Goal: Task Accomplishment & Management: Manage account settings

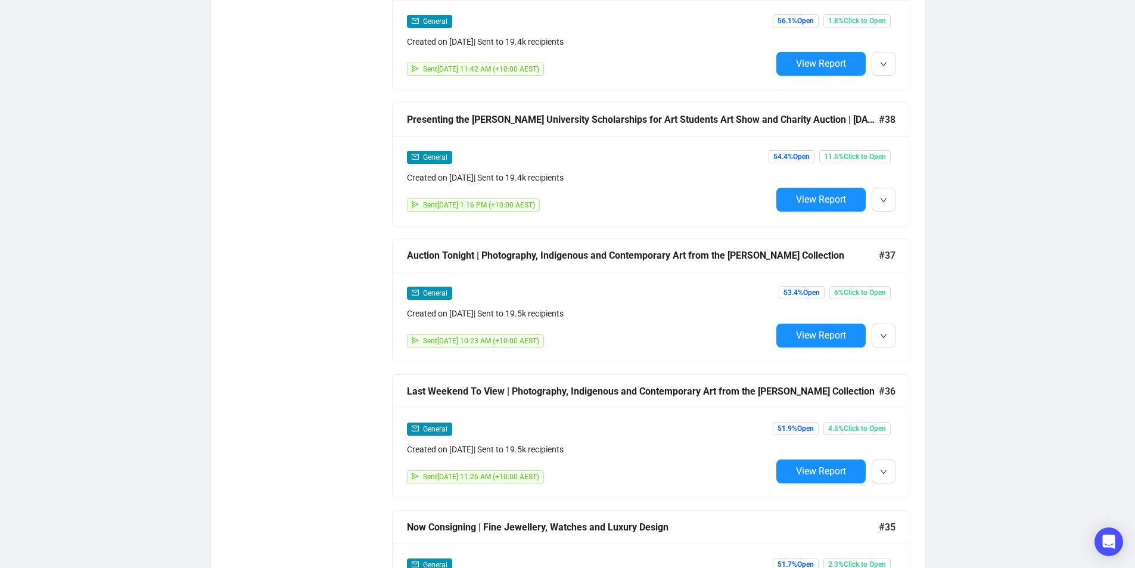
scroll to position [6751, 0]
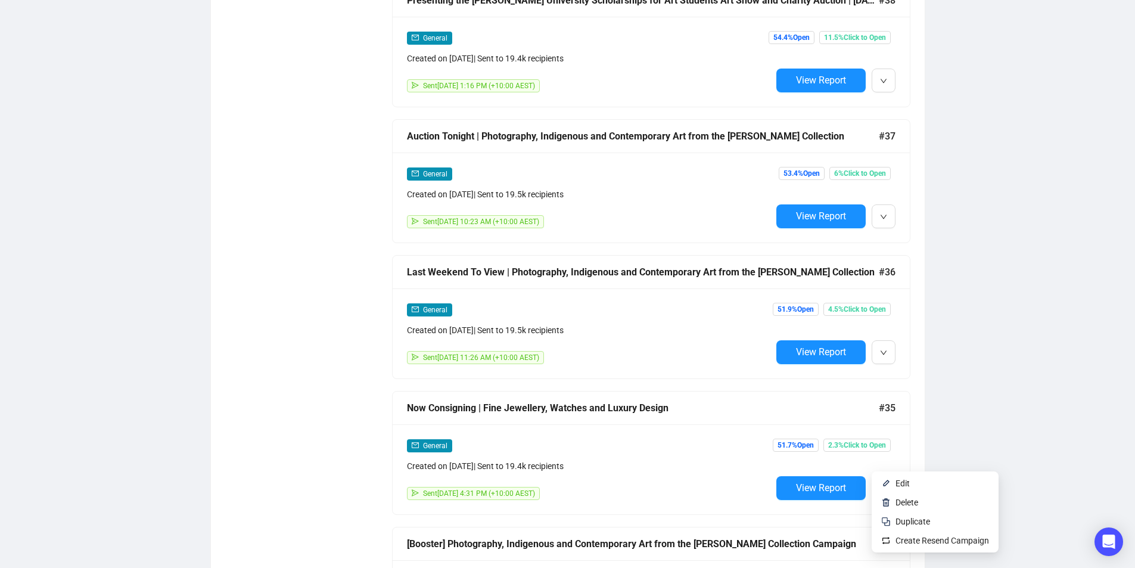
click at [892, 476] on button "button" at bounding box center [883, 488] width 24 height 24
click at [899, 518] on span "Duplicate" at bounding box center [912, 521] width 35 height 10
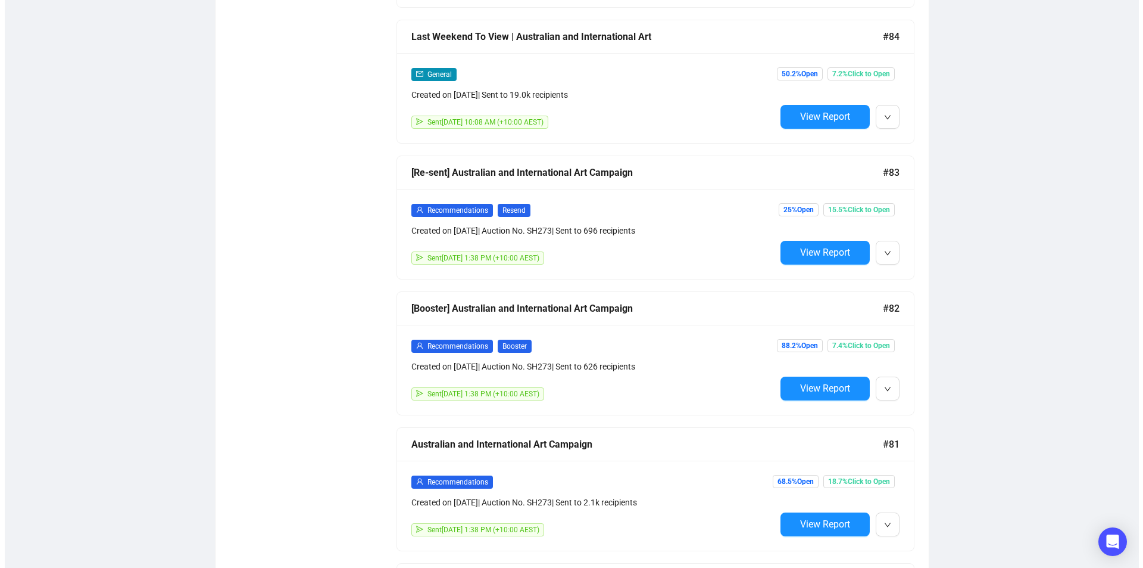
scroll to position [0, 0]
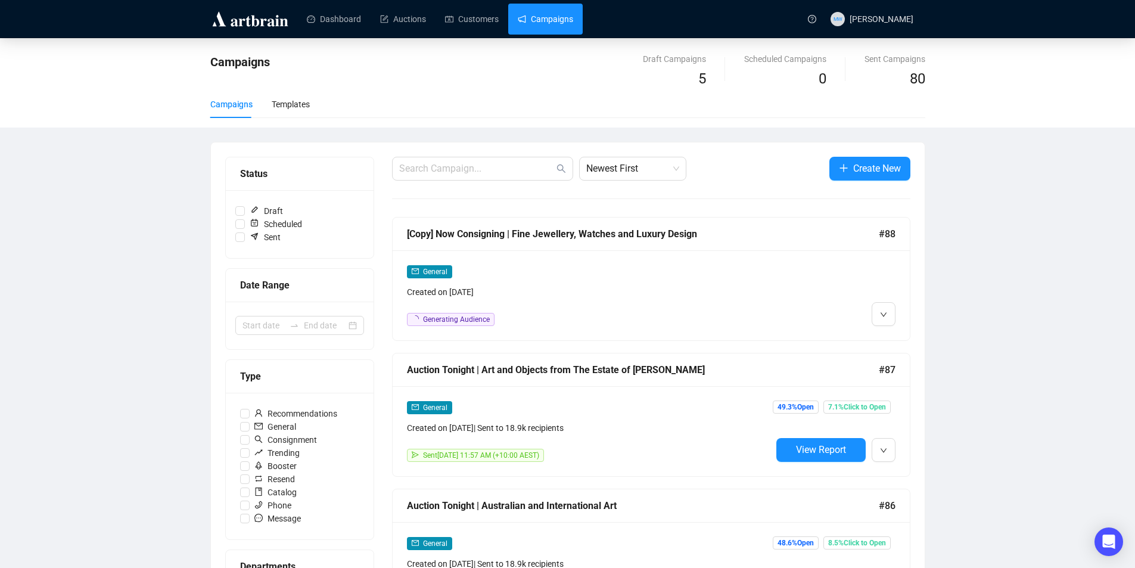
click at [707, 241] on div "[Copy] Now Consigning | Fine Jewellery, Watches and Luxury Design" at bounding box center [643, 233] width 472 height 15
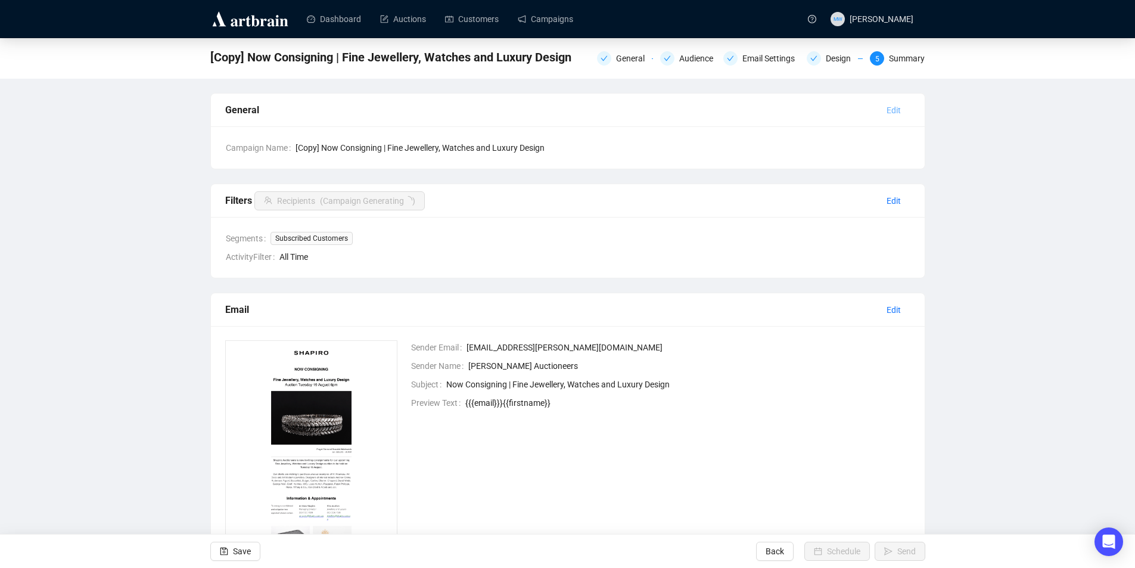
click at [892, 105] on span "Edit" at bounding box center [893, 110] width 14 height 13
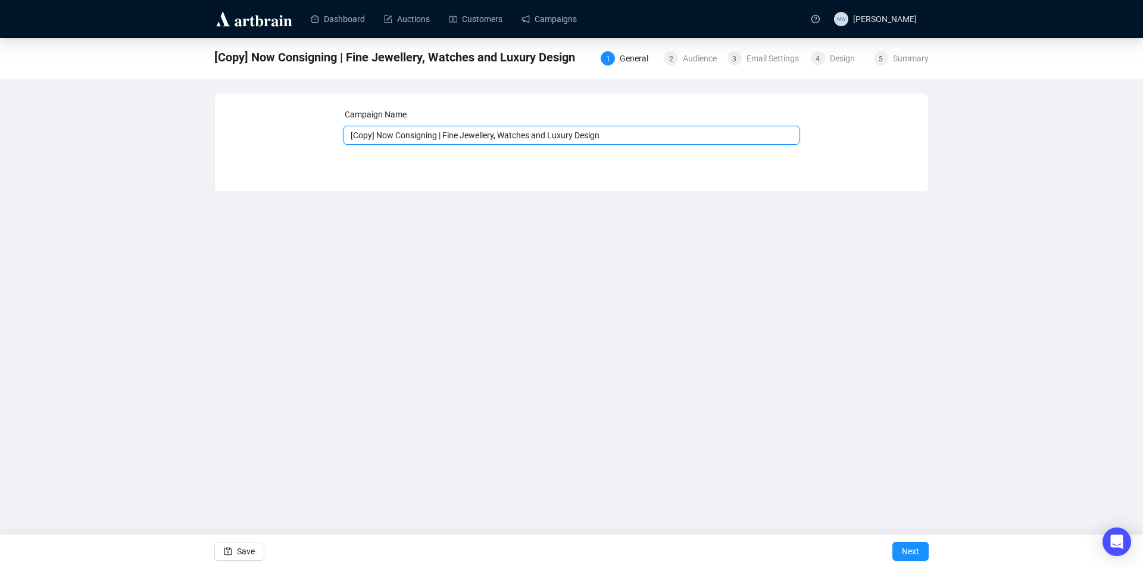
drag, startPoint x: 575, startPoint y: 138, endPoint x: 223, endPoint y: 136, distance: 352.0
click at [223, 136] on div "Campaign Name [Copy] Now Consigning | Fine Jewellery, Watches and Luxury Design…" at bounding box center [571, 134] width 713 height 80
drag, startPoint x: 572, startPoint y: 135, endPoint x: 473, endPoint y: 133, distance: 98.9
click at [473, 133] on input "TIME TO SELL YOUR WATCH | Auction [DATE]" at bounding box center [572, 135] width 457 height 19
type input "TIME TO SELL YOUR WATCH | Now Consigning"
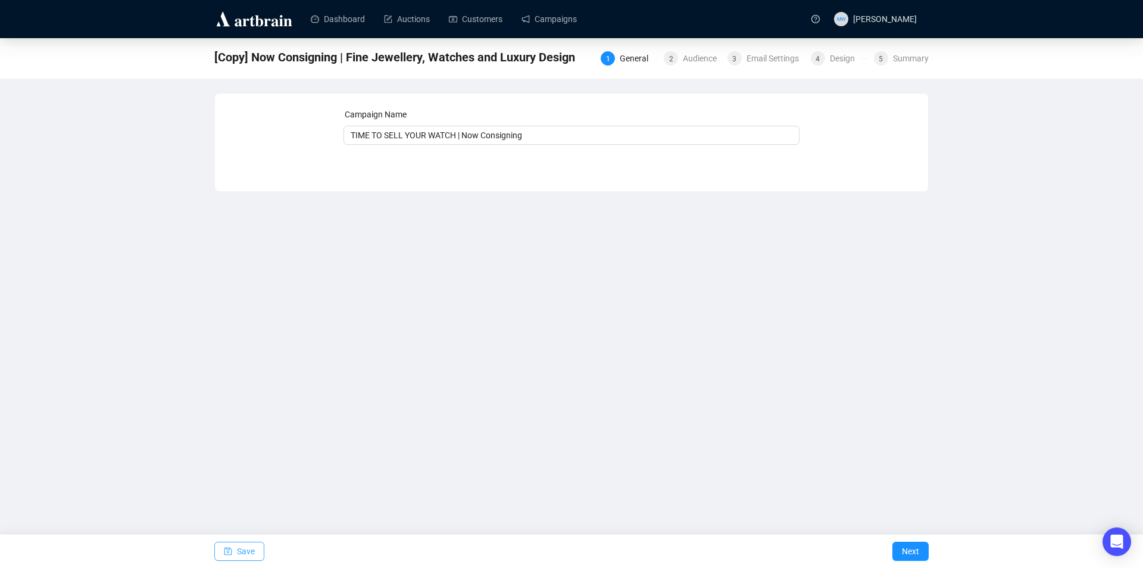
click at [245, 546] on span "Save" at bounding box center [246, 550] width 18 height 33
click at [244, 557] on span "Save" at bounding box center [246, 550] width 18 height 33
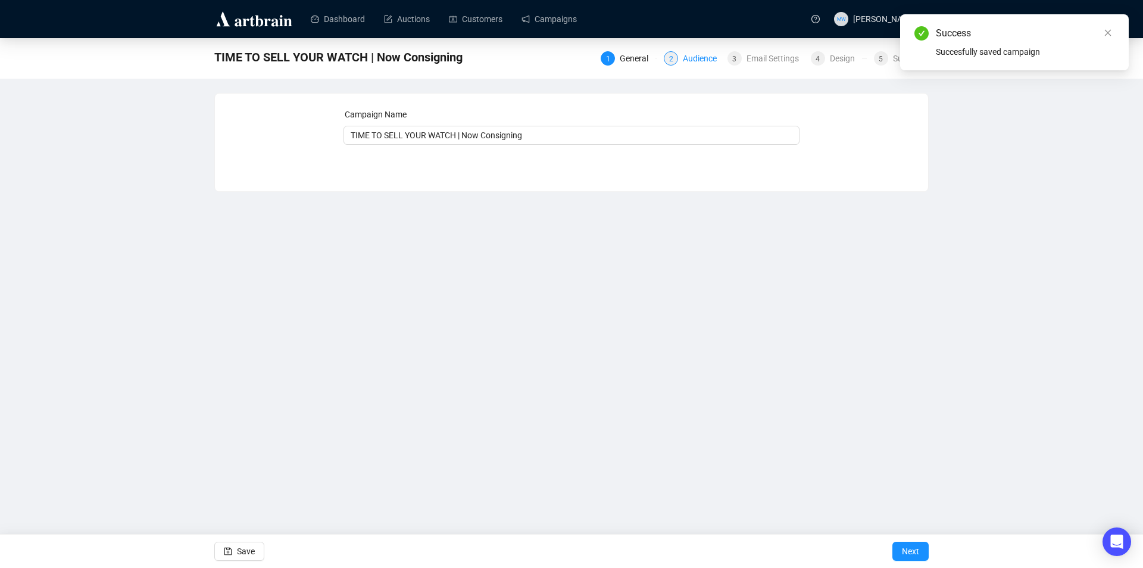
click at [713, 58] on div "Audience" at bounding box center [703, 58] width 41 height 14
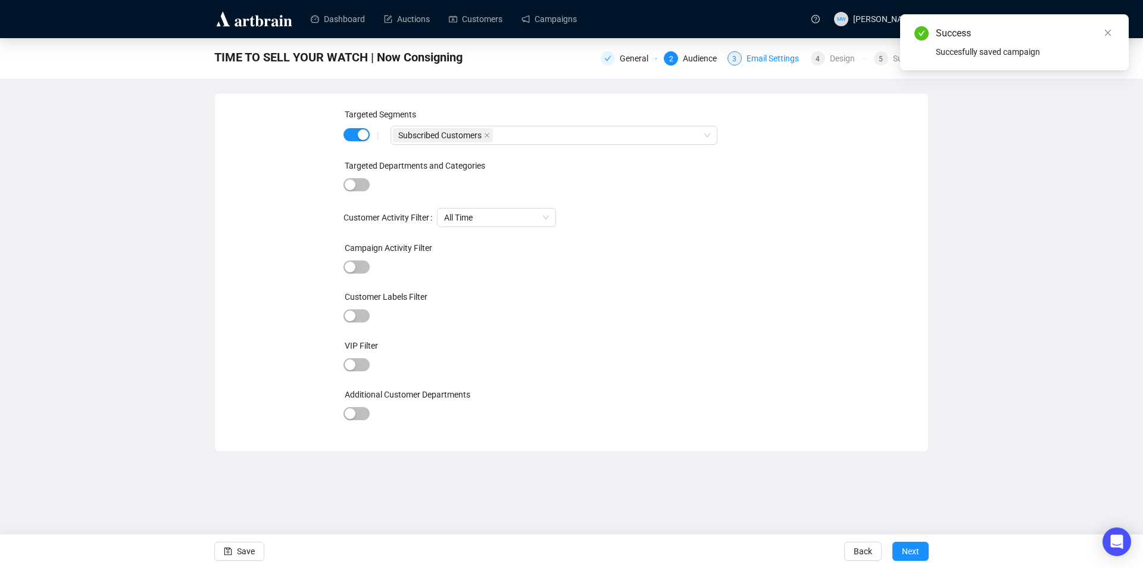
click at [756, 52] on div "Email Settings" at bounding box center [777, 58] width 60 height 14
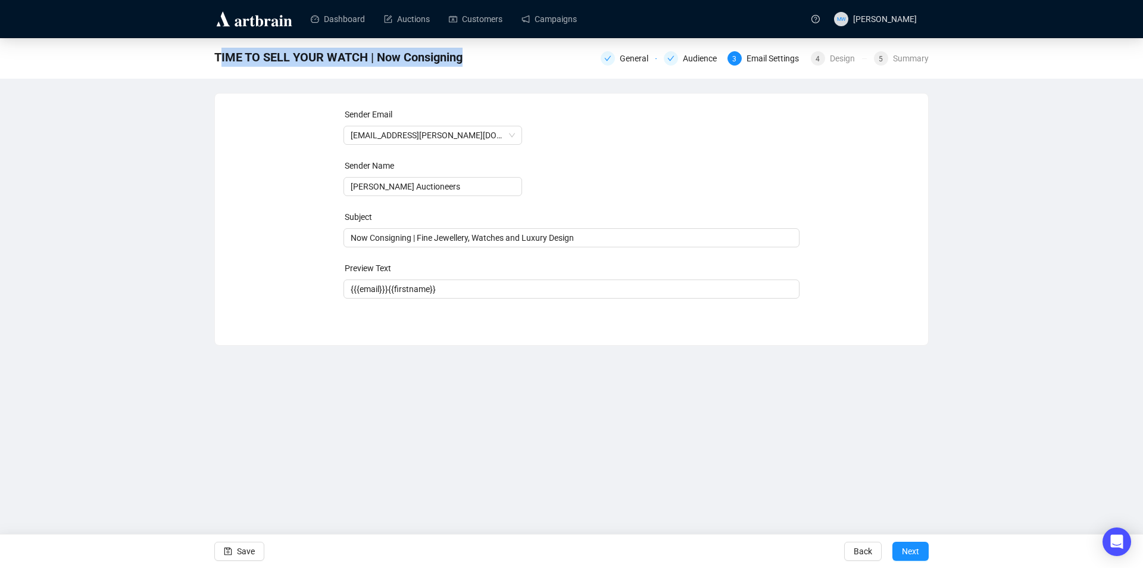
drag, startPoint x: 485, startPoint y: 64, endPoint x: 218, endPoint y: 64, distance: 267.4
click at [218, 64] on div "TIME TO SELL YOUR WATCH | Now Consigning General Audience 3 Email Settings 4 De…" at bounding box center [571, 57] width 715 height 24
copy span "IME TO SELL YOUR WATCH | Now Consigning"
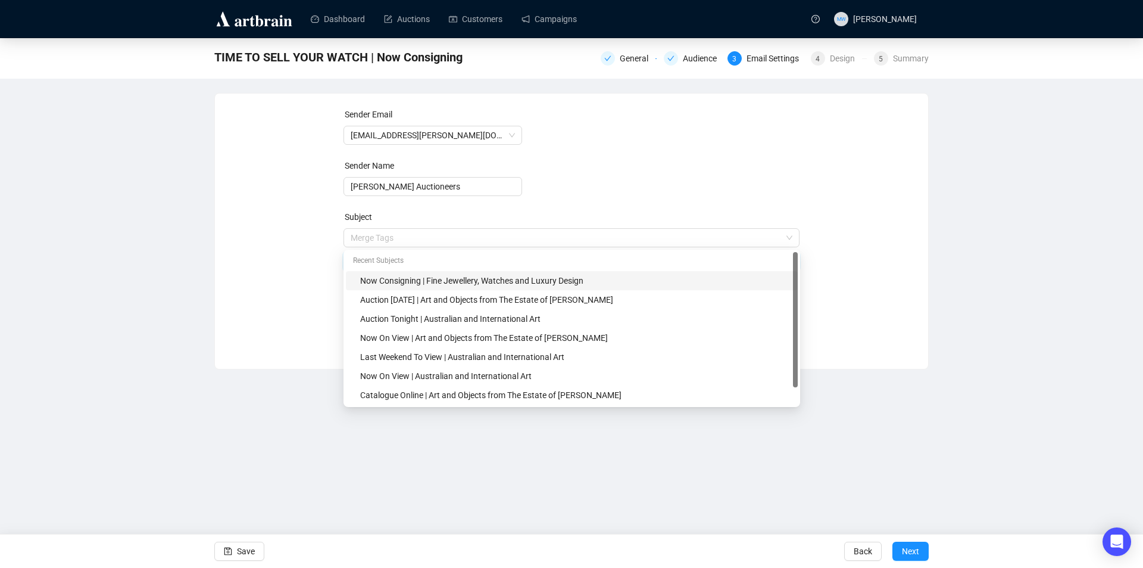
drag, startPoint x: 579, startPoint y: 241, endPoint x: 485, endPoint y: 183, distance: 110.9
click at [283, 231] on div "Sender Email [EMAIL_ADDRESS][PERSON_NAME][DOMAIN_NAME] Sender Name [PERSON_NAME…" at bounding box center [571, 222] width 685 height 229
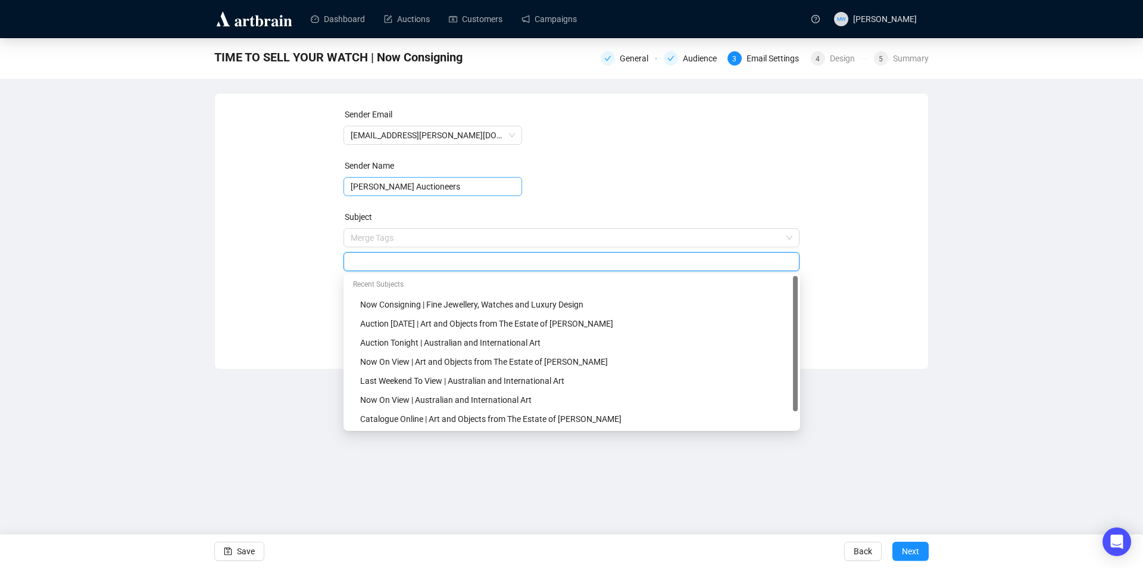
paste input "IME TO SELL YOUR WATCH | Now Consigning"
click at [230, 544] on span "button" at bounding box center [228, 550] width 8 height 33
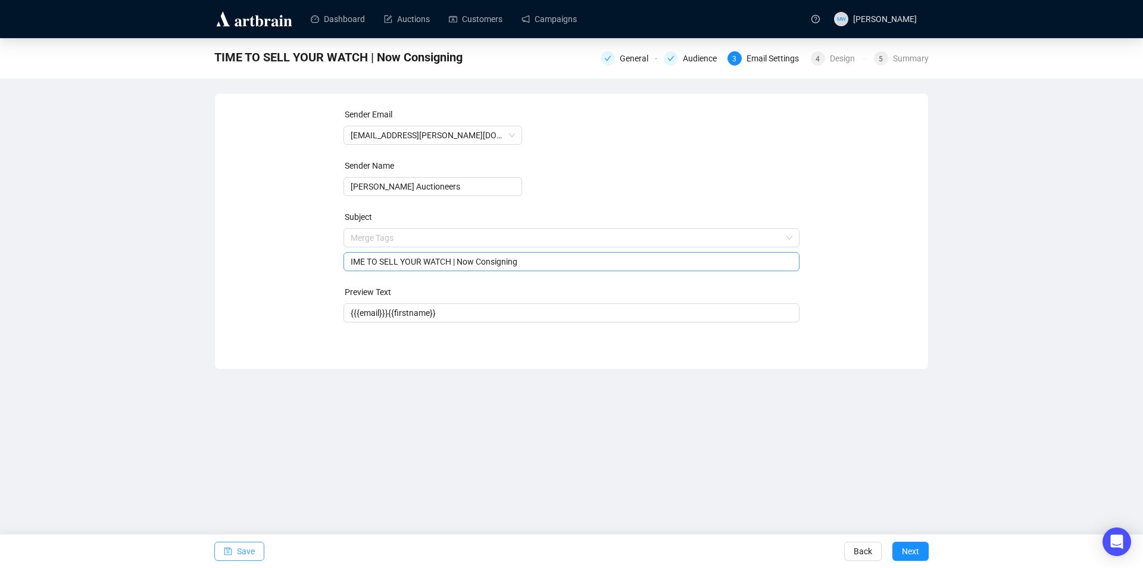
click at [349, 259] on div "IME TO SELL YOUR WATCH | Now Consigning" at bounding box center [572, 261] width 457 height 19
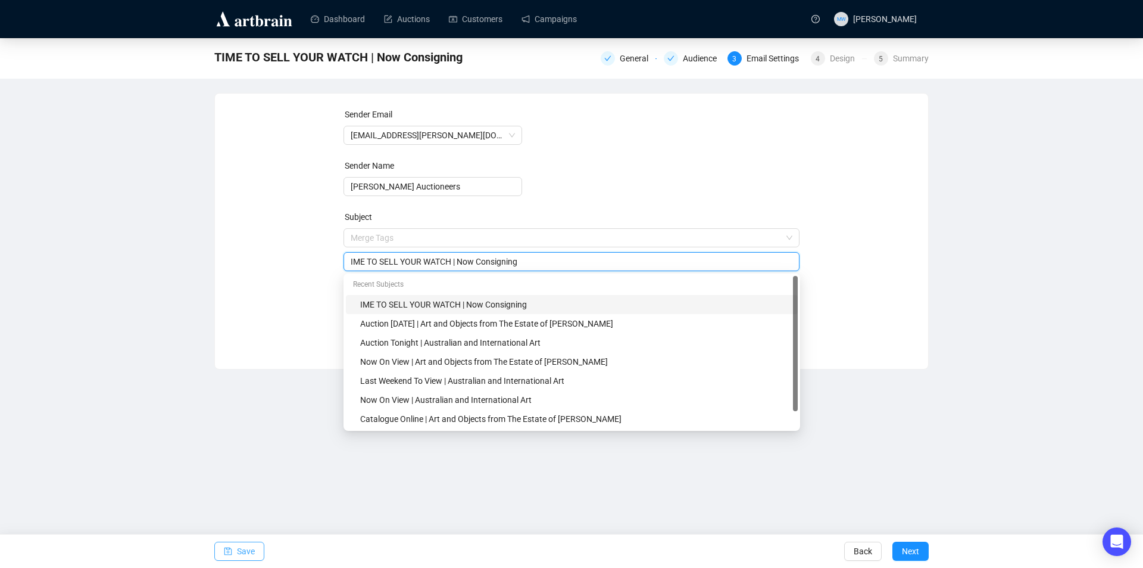
click at [351, 262] on input "IME TO SELL YOUR WATCH | Now Consigning" at bounding box center [572, 261] width 442 height 13
type input "TIME TO SELL YOUR WATCH | Now Consigning"
click at [898, 239] on div "Sender Email [EMAIL_ADDRESS][PERSON_NAME][DOMAIN_NAME] Sender Name [PERSON_NAME…" at bounding box center [571, 222] width 685 height 229
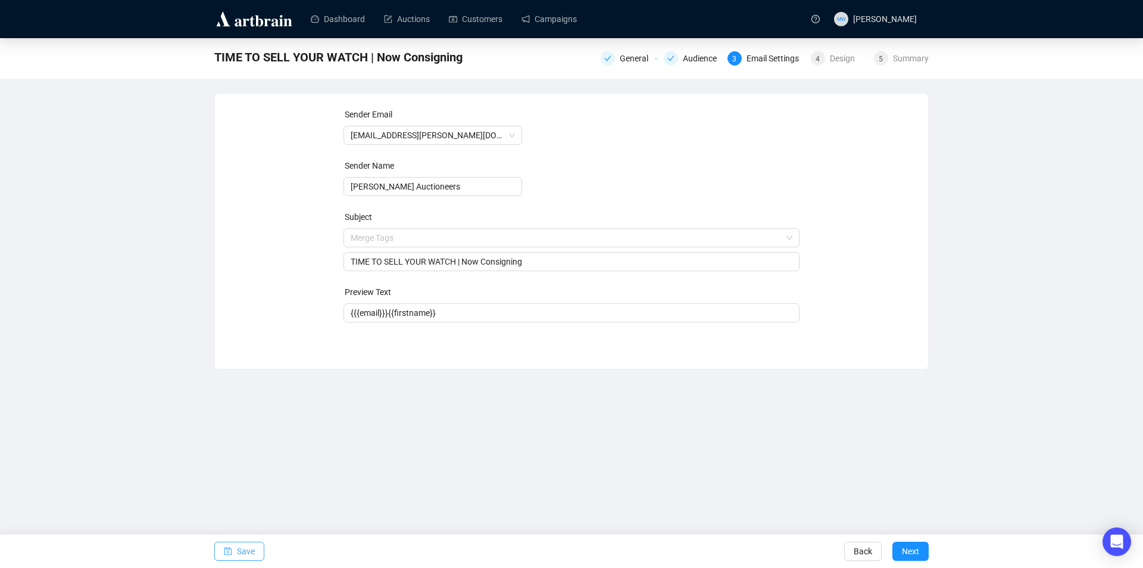
click at [245, 545] on span "Save" at bounding box center [246, 550] width 18 height 33
click at [511, 253] on form "Sender Email [EMAIL_ADDRESS][PERSON_NAME][DOMAIN_NAME] Sender Name [PERSON_NAME…" at bounding box center [572, 215] width 457 height 214
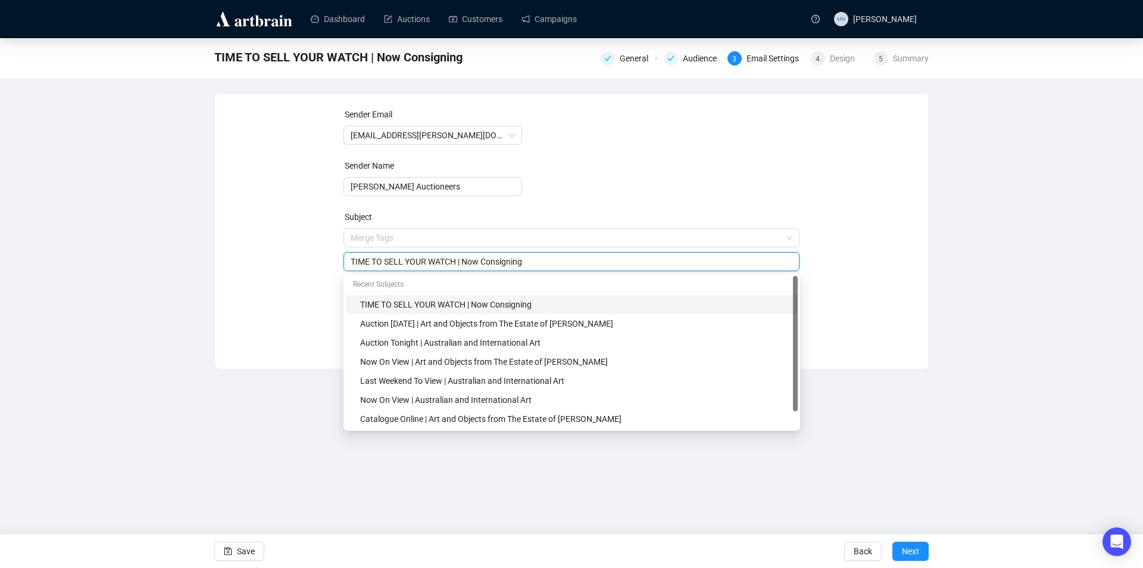
drag, startPoint x: 476, startPoint y: 265, endPoint x: 240, endPoint y: 262, distance: 235.9
click at [238, 262] on div "Sender Email [EMAIL_ADDRESS][PERSON_NAME][DOMAIN_NAME] Sender Name [PERSON_NAME…" at bounding box center [571, 222] width 685 height 229
paste input "Now Accepting Consignments | Time to Sell Your Watch"
type input "Now Accepting Consignments | Time to Sell Your Watch"
click at [1098, 310] on div "TIME TO SELL YOUR WATCH | Now Consigning General Audience 3 Email Settings 4 De…" at bounding box center [571, 203] width 1143 height 331
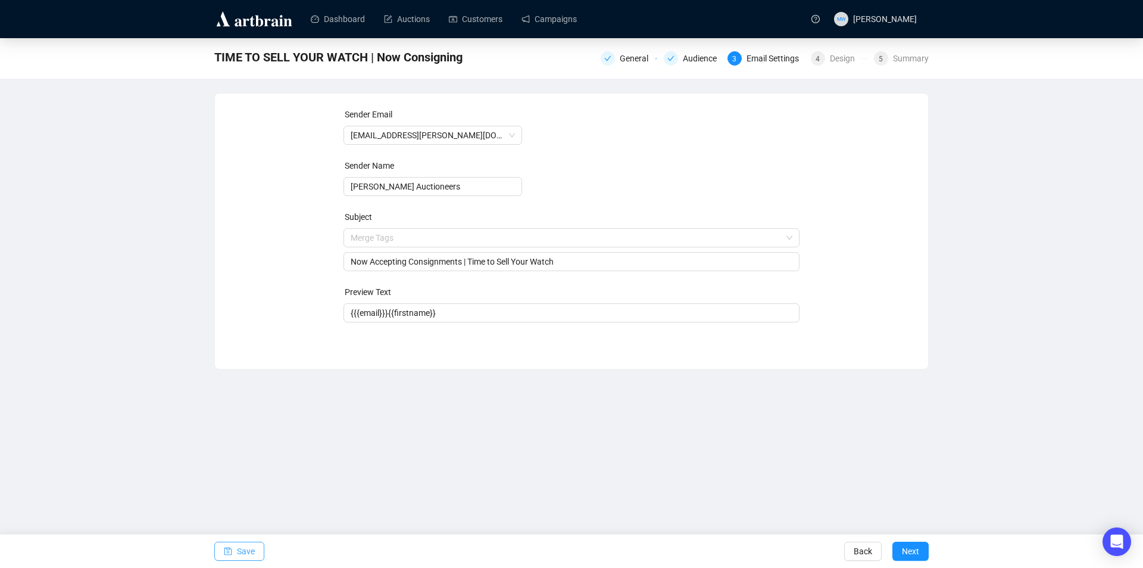
click at [242, 551] on span "Save" at bounding box center [246, 550] width 18 height 33
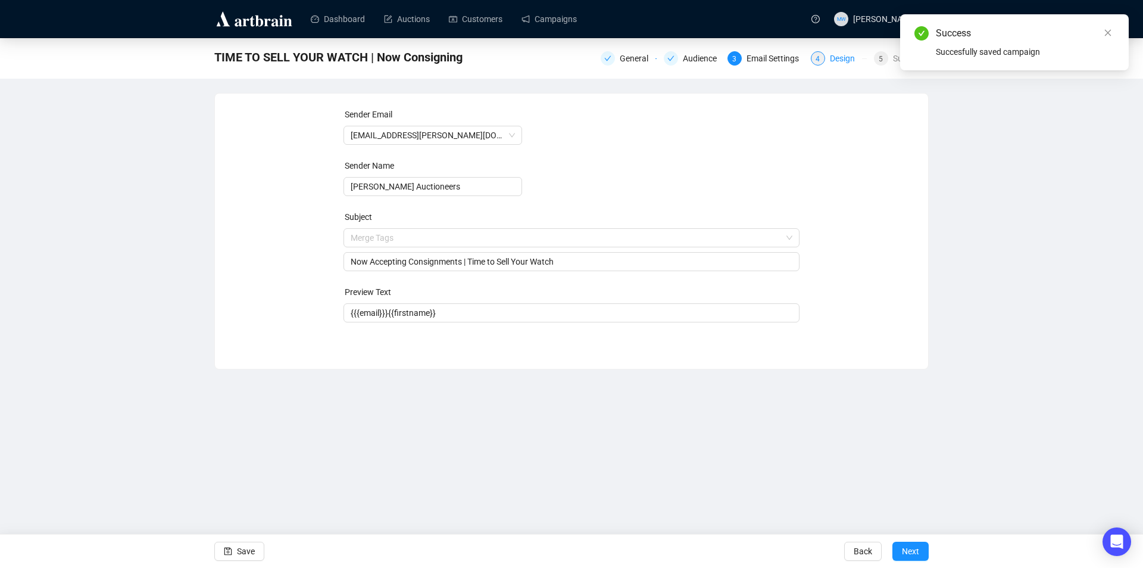
click at [842, 61] on div "Design" at bounding box center [846, 58] width 32 height 14
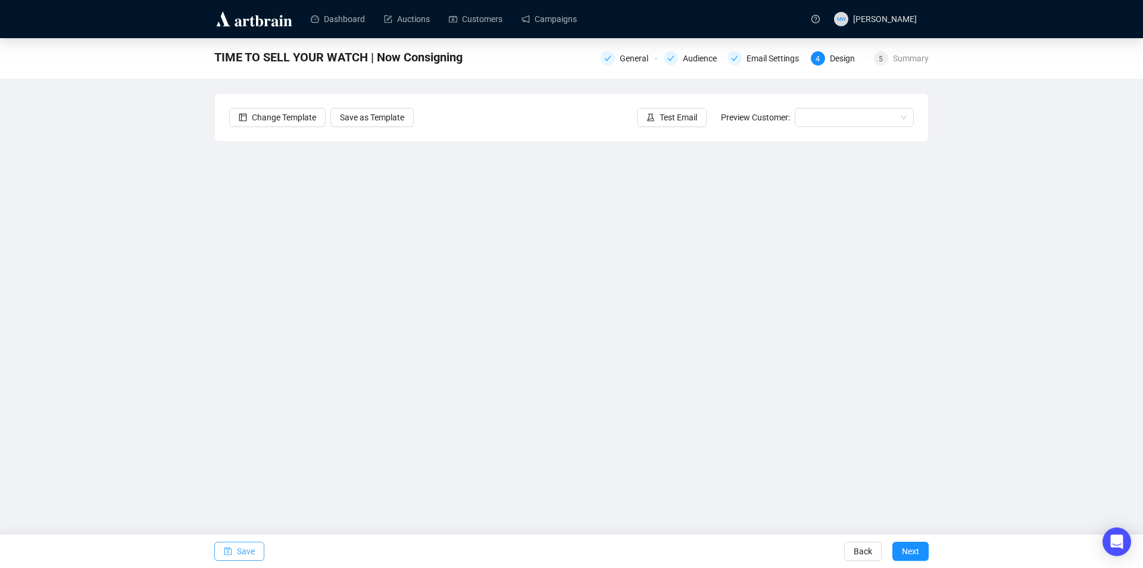
click at [238, 557] on span "Save" at bounding box center [246, 550] width 18 height 33
click at [241, 550] on span "Save" at bounding box center [246, 550] width 18 height 33
click at [233, 550] on button "Save" at bounding box center [239, 550] width 50 height 19
click at [249, 548] on span "Save" at bounding box center [246, 550] width 18 height 33
click at [236, 547] on button "Save" at bounding box center [239, 550] width 50 height 19
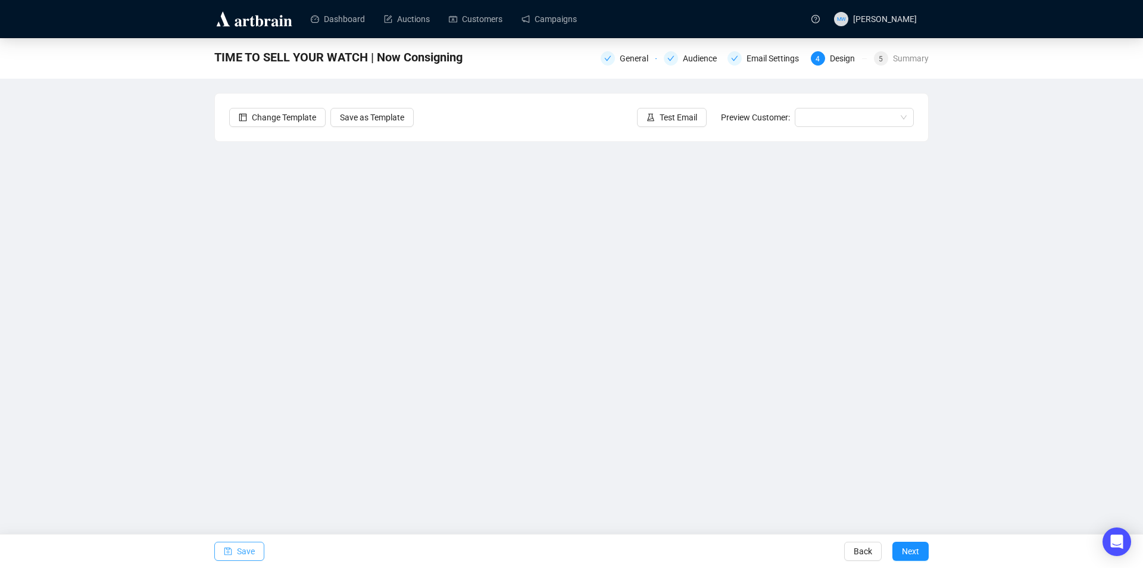
click at [245, 547] on span "Save" at bounding box center [246, 550] width 18 height 33
